Goal: Navigation & Orientation: Find specific page/section

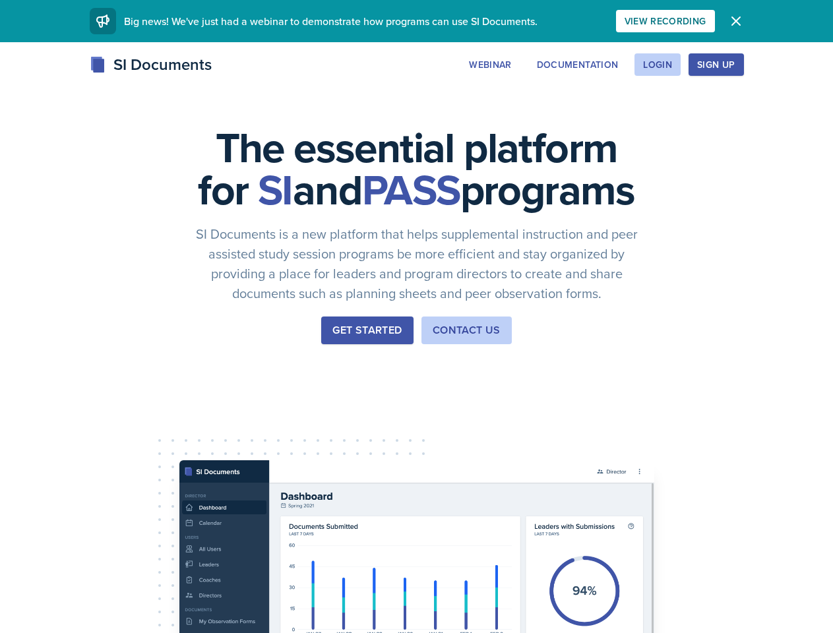
click at [416, 317] on div "The essential platform for SI and PASS programs SI Documents is a new platform …" at bounding box center [416, 443] width 833 height 802
click at [707, 21] on div "View Recording" at bounding box center [666, 21] width 82 height 11
click at [740, 21] on icon "button" at bounding box center [736, 21] width 8 height 8
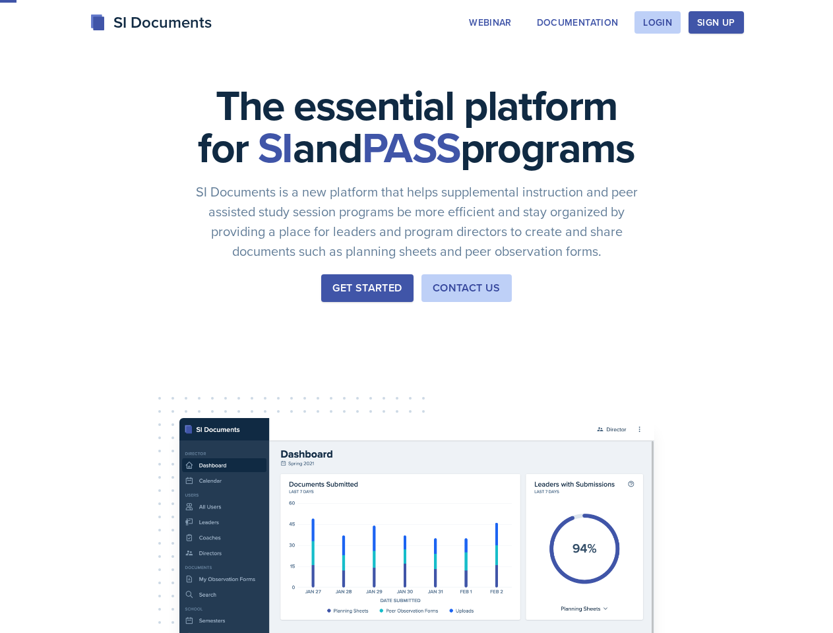
click at [571, 65] on div "The essential platform for SI and PASS programs SI Documents is a new platform …" at bounding box center [416, 401] width 833 height 802
click at [657, 65] on div "The essential platform for SI and PASS programs SI Documents is a new platform …" at bounding box center [416, 401] width 833 height 802
click at [737, 65] on div "The essential platform for SI and PASS programs SI Documents is a new platform …" at bounding box center [416, 401] width 833 height 802
click at [795, 65] on div "The essential platform for SI and PASS programs SI Documents is a new platform …" at bounding box center [416, 401] width 833 height 802
click at [78, 414] on div "The essential platform for SI and PASS programs SI Documents is a new platform …" at bounding box center [416, 401] width 833 height 802
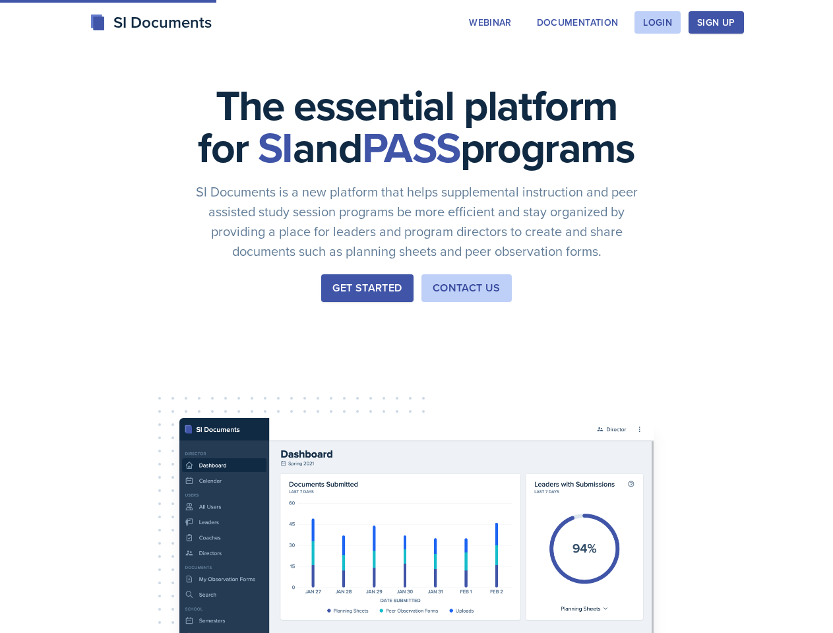
click at [177, 414] on div "The essential platform for SI and PASS programs SI Documents is a new platform …" at bounding box center [416, 401] width 833 height 802
